Goal: Task Accomplishment & Management: Use online tool/utility

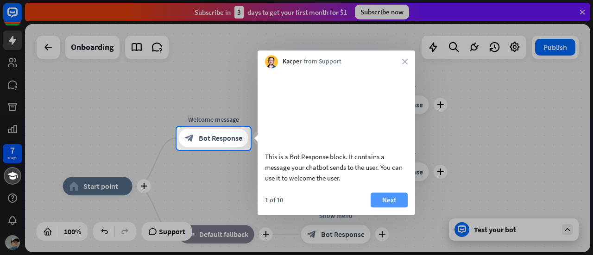
click at [385, 208] on button "Next" at bounding box center [389, 200] width 37 height 15
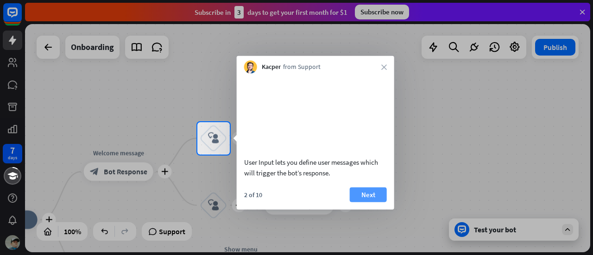
click at [356, 202] on button "Next" at bounding box center [368, 194] width 37 height 15
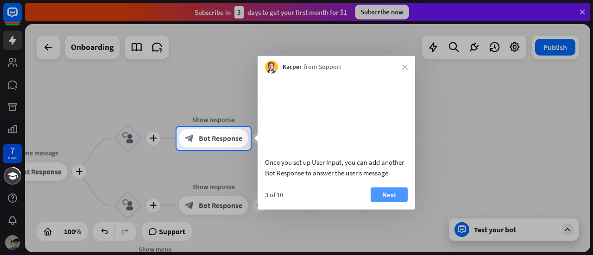
click at [383, 202] on button "Next" at bounding box center [389, 194] width 37 height 15
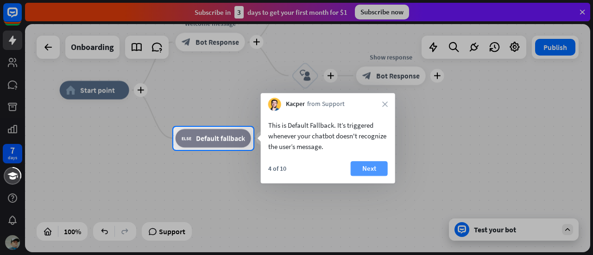
click at [359, 161] on button "Next" at bounding box center [369, 168] width 37 height 15
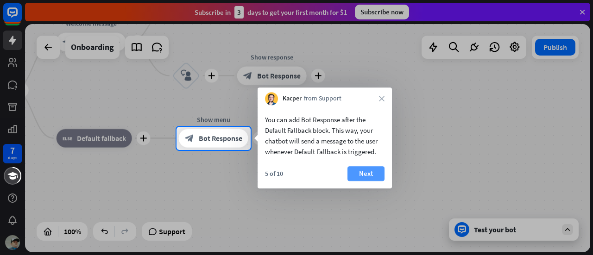
click at [355, 172] on button "Next" at bounding box center [365, 173] width 37 height 15
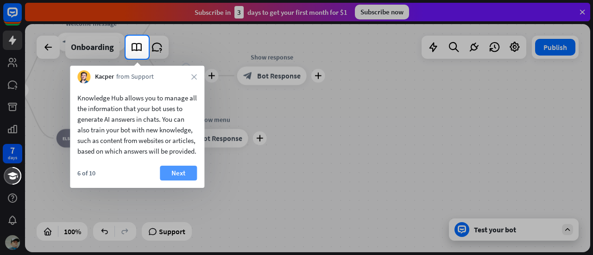
click at [186, 181] on button "Next" at bounding box center [178, 173] width 37 height 15
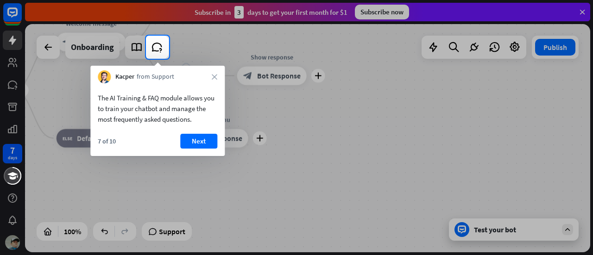
click at [186, 183] on div at bounding box center [296, 157] width 593 height 196
click at [202, 139] on button "Next" at bounding box center [198, 141] width 37 height 15
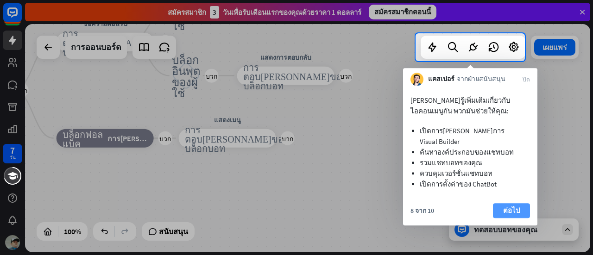
click at [502, 203] on button "ต่อไป" at bounding box center [511, 210] width 37 height 15
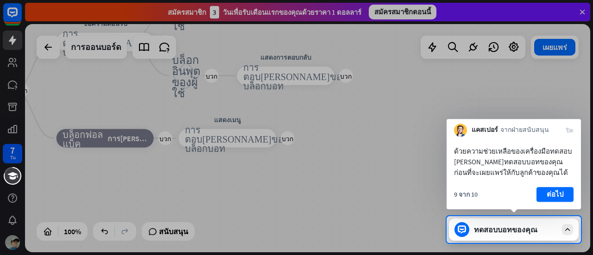
click at [502, 196] on div "9 จาก 10 ต่อไป" at bounding box center [514, 198] width 134 height 22
click at [551, 199] on font "ต่อไป" at bounding box center [555, 194] width 17 height 13
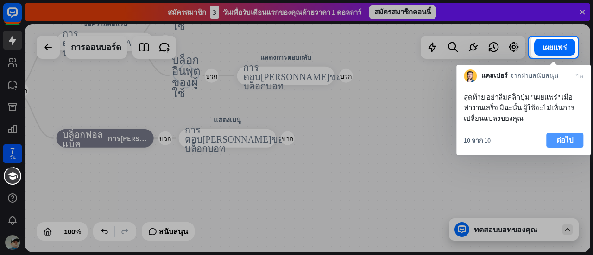
click at [570, 142] on font "ต่อไป" at bounding box center [564, 140] width 17 height 9
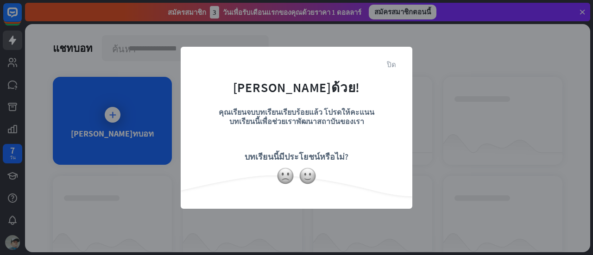
click at [394, 61] on font "ปิด" at bounding box center [391, 64] width 9 height 7
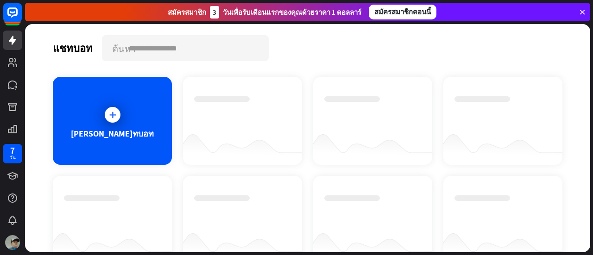
click at [162, 120] on div "[PERSON_NAME]ทบอท" at bounding box center [112, 121] width 119 height 88
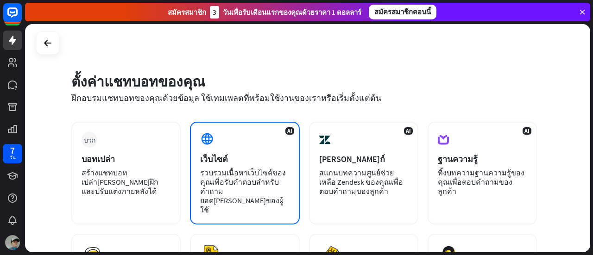
click at [238, 159] on div "เว็บไซต์" at bounding box center [244, 159] width 89 height 11
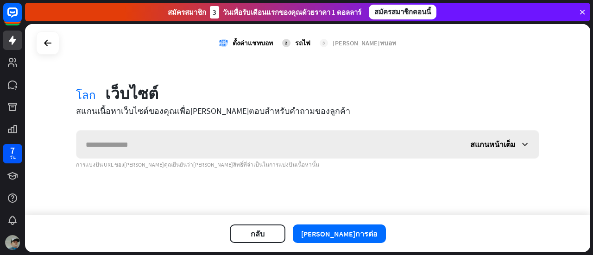
click at [291, 147] on input "text" at bounding box center [268, 145] width 385 height 28
click at [482, 136] on div "สแกนหน้าเต็ม" at bounding box center [500, 145] width 78 height 28
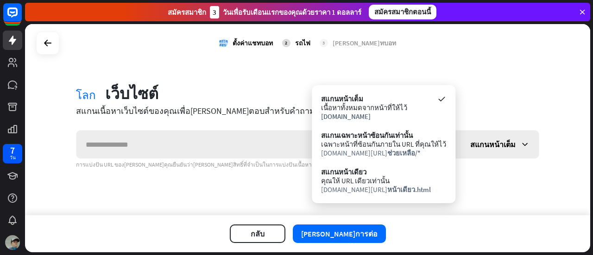
click at [482, 136] on div "สแกนหน้าเต็ม" at bounding box center [500, 145] width 78 height 28
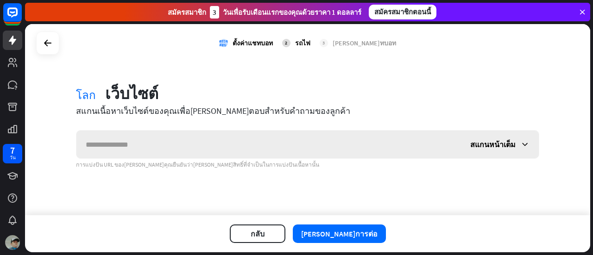
click at [482, 136] on div "สแกนหน้าเต็ม" at bounding box center [500, 145] width 78 height 28
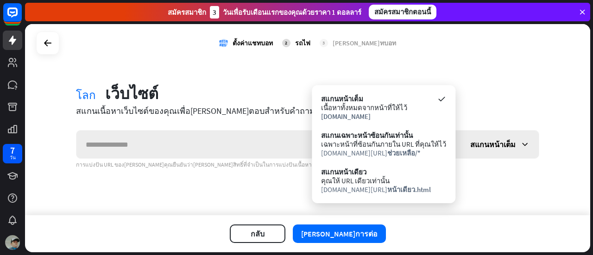
click at [482, 136] on div "สแกนหน้าเต็ม" at bounding box center [500, 145] width 78 height 28
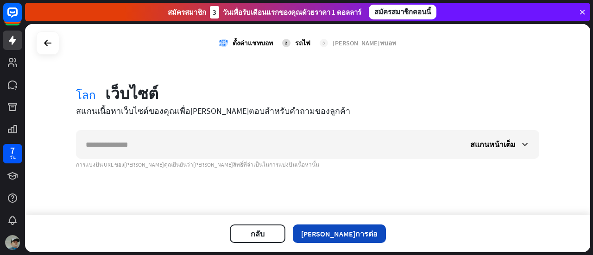
click at [353, 225] on button "[PERSON_NAME]การต่อ" at bounding box center [339, 234] width 93 height 19
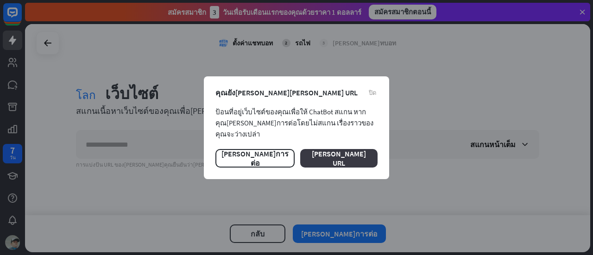
click at [353, 149] on font "[PERSON_NAME] URL" at bounding box center [339, 158] width 54 height 19
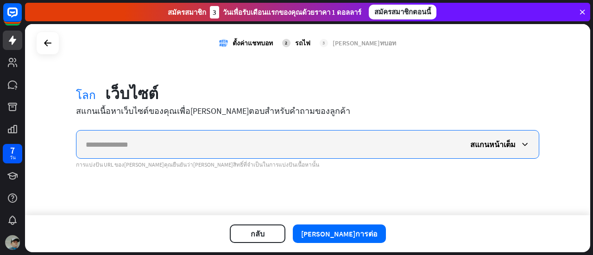
click at [353, 148] on input "text" at bounding box center [268, 145] width 385 height 28
type input "**********"
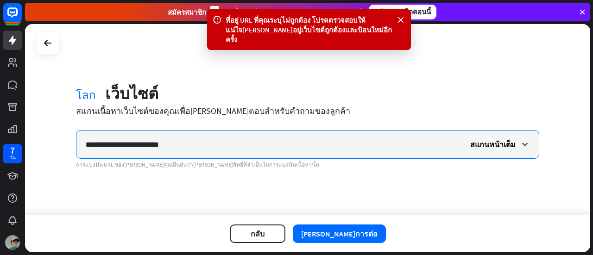
click at [353, 148] on input "**********" at bounding box center [268, 145] width 385 height 28
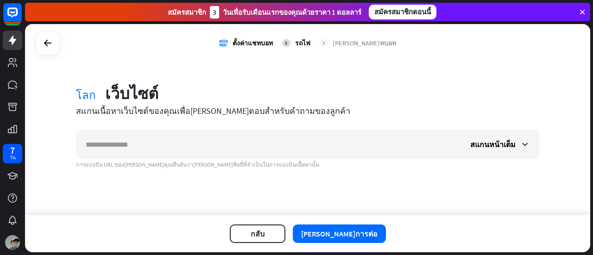
drag, startPoint x: 5, startPoint y: 19, endPoint x: 164, endPoint y: 80, distance: 170.4
click at [164, 80] on div "ตรวจสอบ ตั้งค่าแชทบอท 2 รถไฟ 3 [PERSON_NAME]ทบอท โลก เว็บไซต์ สแกนเนื้อหาเว็บไซ…" at bounding box center [307, 119] width 565 height 191
drag, startPoint x: 262, startPoint y: 248, endPoint x: 286, endPoint y: 217, distance: 38.9
click at [286, 217] on div "กลับ [PERSON_NAME]การต่อ" at bounding box center [307, 233] width 565 height 37
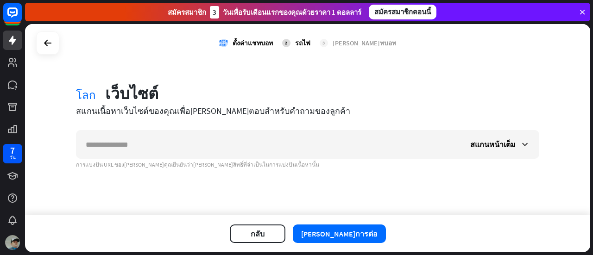
click at [579, 14] on icon at bounding box center [582, 12] width 8 height 8
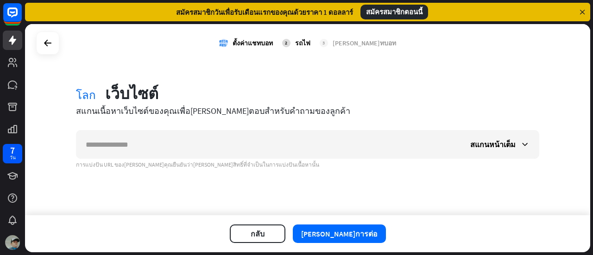
click at [579, 14] on icon at bounding box center [582, 12] width 8 height 8
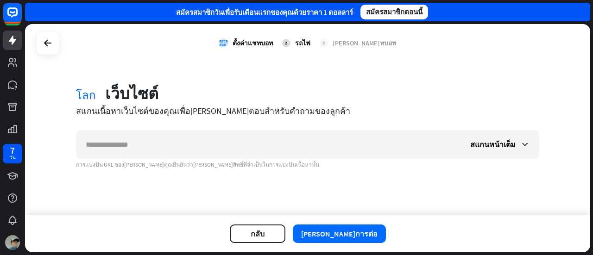
click at [579, 14] on div "สมัครสมาชิก วันเพื่อรับเดือนแรกของคุณด้วยราคา 1 ดอลลาร์ สมัครสมาชิกตอนนี้" at bounding box center [307, 12] width 565 height 19
click at [265, 235] on font "กลับ" at bounding box center [258, 233] width 14 height 9
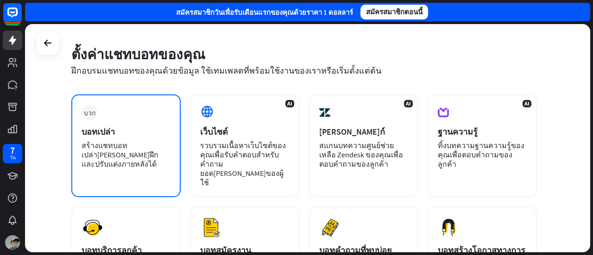
scroll to position [27, 0]
click at [162, 119] on div "บวก บอทเปล่า สร้างแชทบอทเปล่า[PERSON_NAME]ฝึกและปรับแต่งภายหลังได้" at bounding box center [125, 146] width 109 height 103
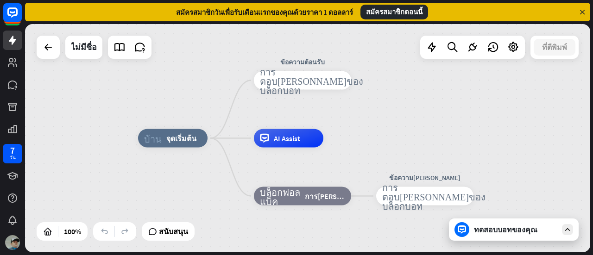
click at [472, 227] on div "ทดสอบบอทของคุณ" at bounding box center [514, 230] width 130 height 22
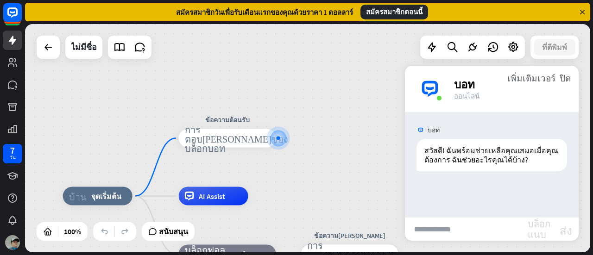
click at [457, 224] on input "text" at bounding box center [466, 229] width 123 height 23
type input "*"
type input "*********"
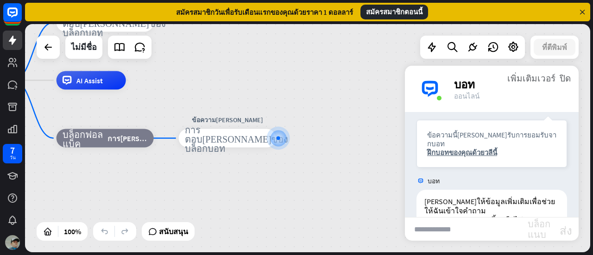
scroll to position [115, 0]
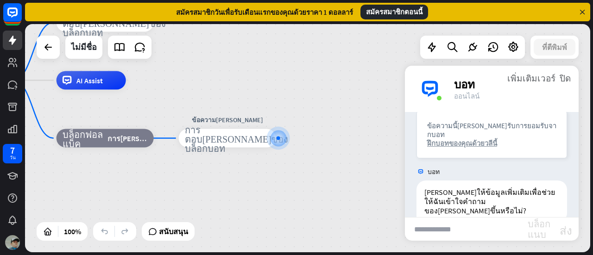
click at [474, 139] on font "ฝึกบอทของคุณด้วยวลีนี้" at bounding box center [462, 143] width 70 height 9
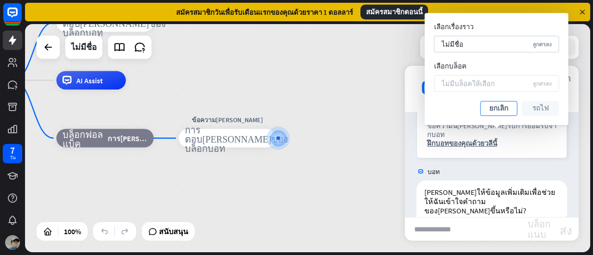
click at [497, 113] on font "ยกเลิก" at bounding box center [498, 108] width 19 height 13
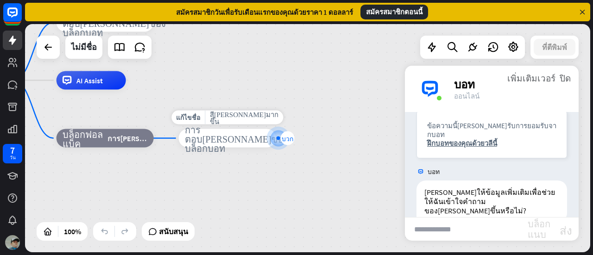
click at [286, 140] on font "บวก" at bounding box center [288, 138] width 12 height 6
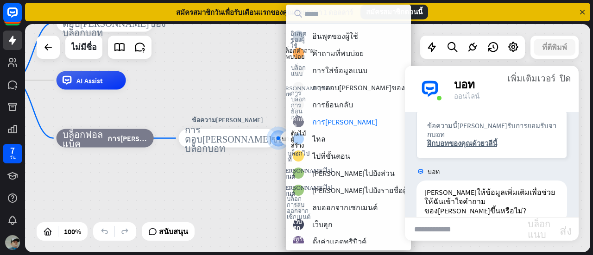
click at [259, 86] on div "บ้าน_2 จุดเริ่มต้น ข้อความต้อนรับ การตอบ[PERSON_NAME]ของบล็อกบอท การตอบ[PERSON_…" at bounding box center [223, 195] width 565 height 228
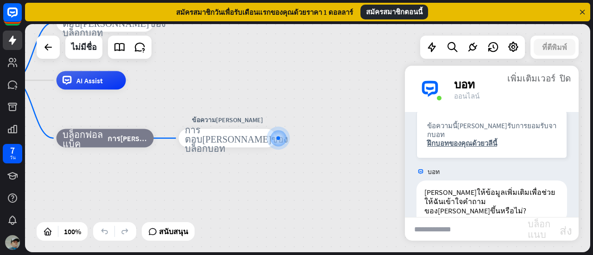
click at [566, 84] on div "บอท" at bounding box center [510, 84] width 113 height 14
click at [566, 78] on font "ปิด" at bounding box center [565, 77] width 11 height 9
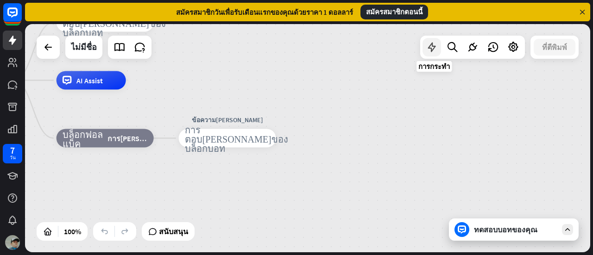
click at [433, 43] on icon at bounding box center [432, 47] width 12 height 12
